Goal: Task Accomplishment & Management: Manage account settings

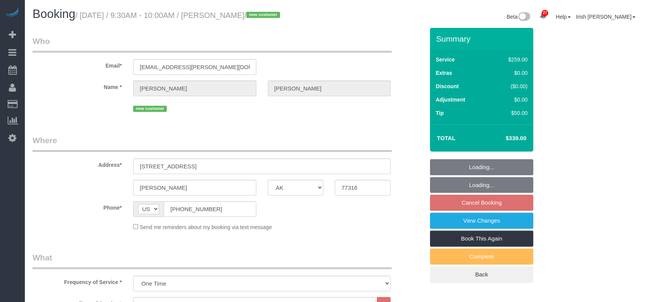
select select "[GEOGRAPHIC_DATA]"
select select "3"
click at [46, 70] on link "Active Bookings" at bounding box center [73, 69] width 96 height 15
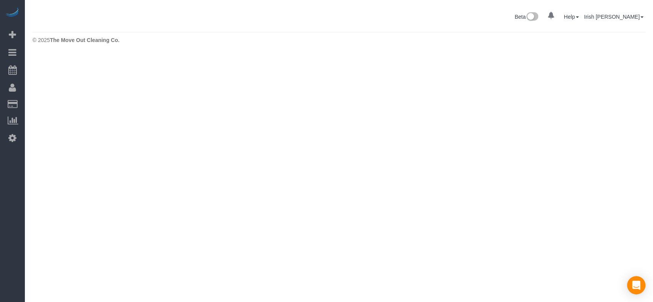
click at [39, 210] on body "27 Beta Your Notifications You have 0 alerts × You have 2 to charge for [DATE] …" at bounding box center [326, 151] width 653 height 302
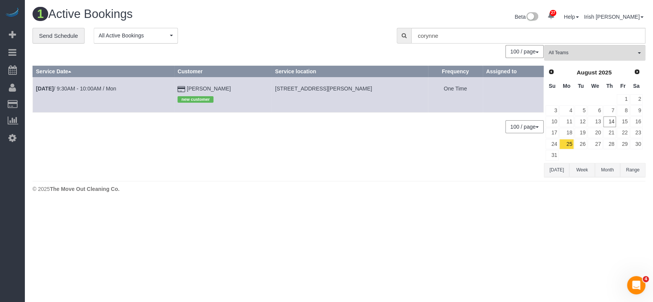
click at [558, 169] on button "[DATE]" at bounding box center [556, 170] width 25 height 14
click at [556, 169] on button "[DATE]" at bounding box center [556, 170] width 25 height 14
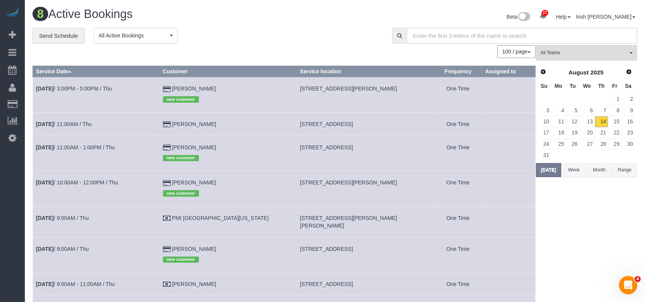
drag, startPoint x: 241, startPoint y: 243, endPoint x: 190, endPoint y: 240, distance: 50.9
click at [190, 240] on td "[PERSON_NAME] new customer" at bounding box center [227, 254] width 137 height 35
click at [58, 246] on td "[DATE] 9:00AM / Thu" at bounding box center [96, 254] width 127 height 35
click at [54, 246] on b "[DATE]" at bounding box center [45, 249] width 18 height 6
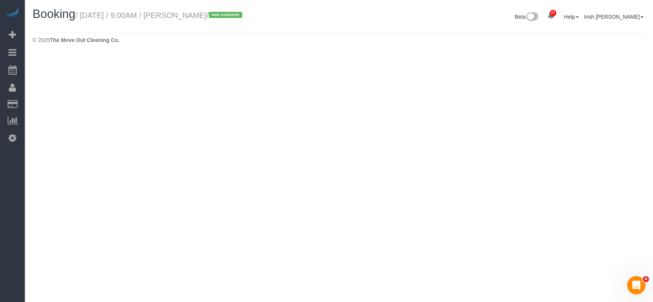
select select "[GEOGRAPHIC_DATA]"
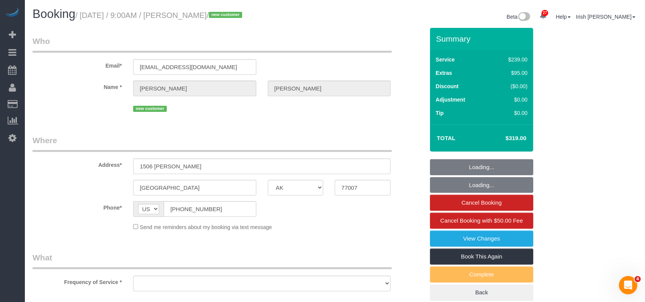
select select "3"
select select "string:fspay-bc11a754-c22f-482f-a86a-da6b9f760954"
select select "object:1850"
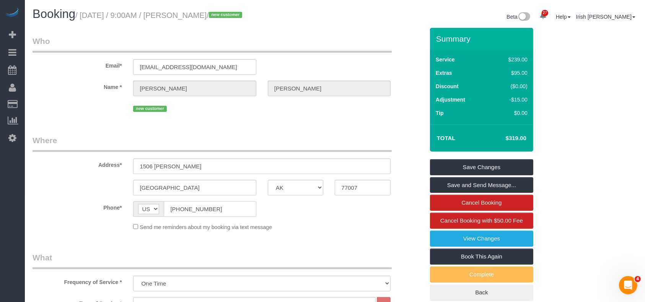
drag, startPoint x: 226, startPoint y: 209, endPoint x: 127, endPoint y: 206, distance: 99.8
click at [127, 210] on div "Phone* AF AL DZ AD AO AI AQ AG AR AM AW AU AT AZ BS BH BD BB BY BE BZ BJ BM BT …" at bounding box center [228, 210] width 403 height 16
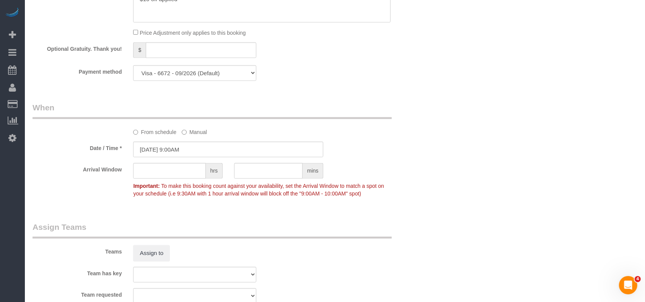
scroll to position [834, 0]
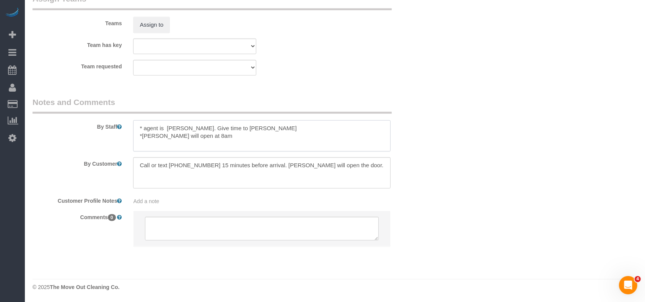
drag, startPoint x: 184, startPoint y: 127, endPoint x: 213, endPoint y: 128, distance: 29.8
click at [215, 128] on textarea at bounding box center [261, 135] width 257 height 31
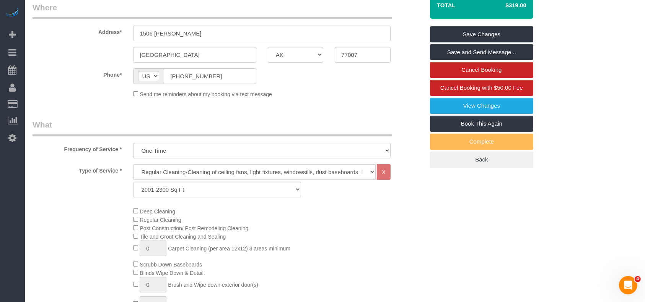
scroll to position [18, 0]
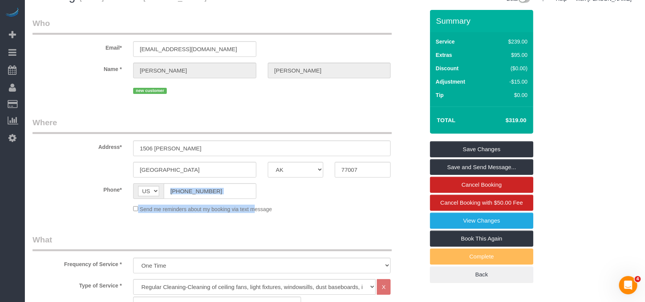
drag, startPoint x: 203, startPoint y: 199, endPoint x: 178, endPoint y: 192, distance: 26.2
click at [178, 195] on sui-booking-location "Phone* AF AL DZ AD AO AI AQ AG AR AM AW AU AT AZ BS BH BD BB BY BE BZ BJ BM BT …" at bounding box center [229, 199] width 392 height 30
drag, startPoint x: 220, startPoint y: 187, endPoint x: 141, endPoint y: 190, distance: 78.8
click at [141, 190] on div "AF AL DZ AD AO AI AQ AG AR AM AW AU AT AZ BS BH BD BB BY BE BZ BJ BM BT BO BA B…" at bounding box center [194, 192] width 123 height 16
